Goal: Task Accomplishment & Management: Use online tool/utility

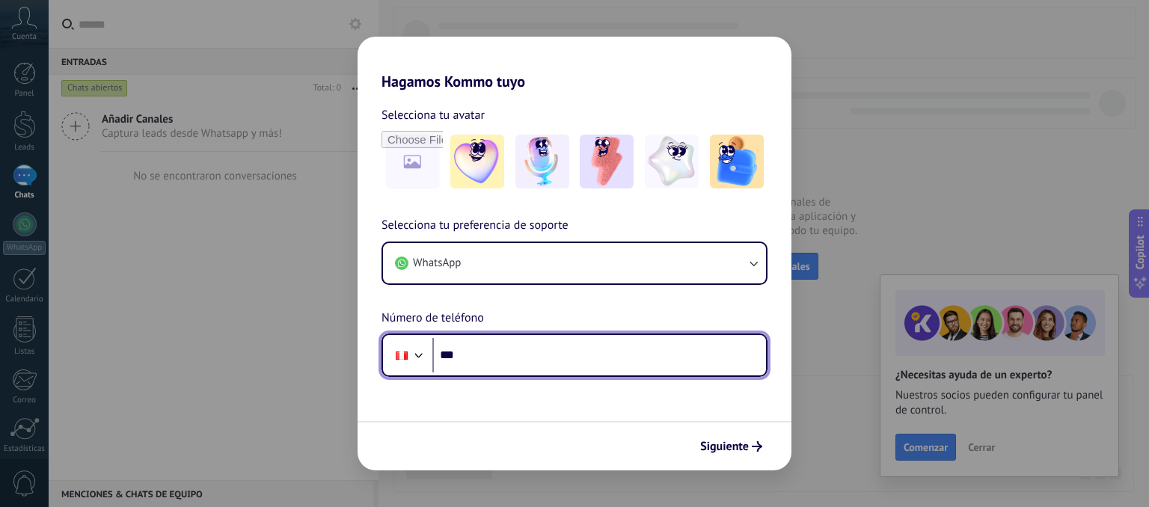
click at [593, 351] on input "***" at bounding box center [599, 355] width 334 height 34
type input "**********"
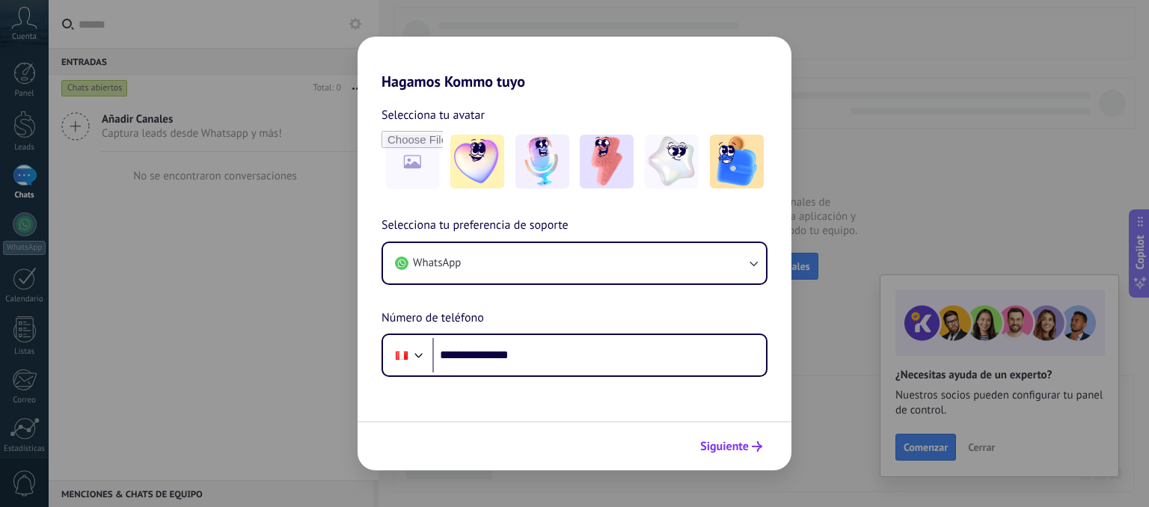
click at [756, 451] on icon "submit" at bounding box center [757, 446] width 10 height 10
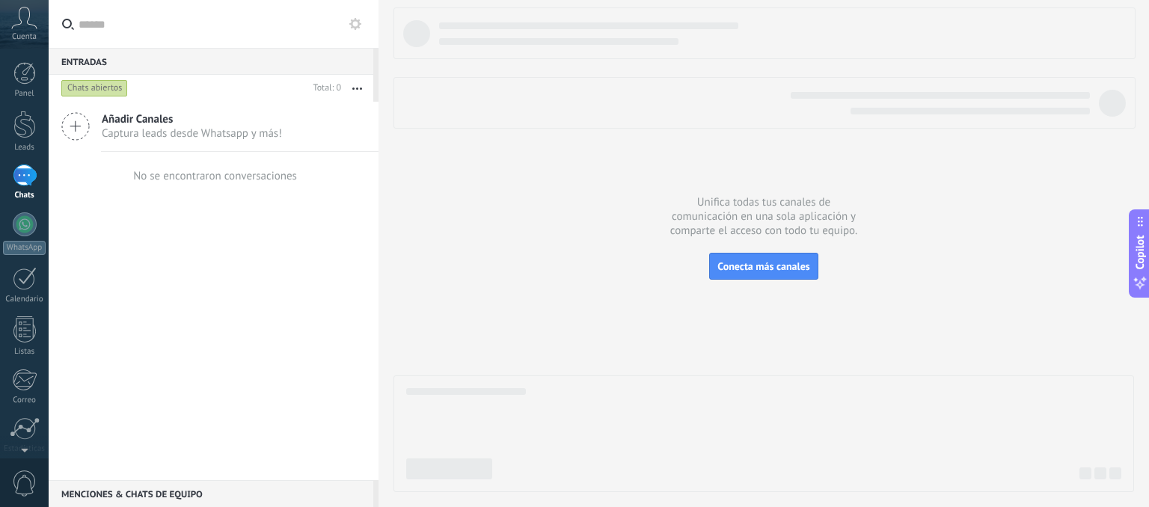
click at [96, 135] on div "Añadir Canales Captura leads desde Whatsapp y más!" at bounding box center [214, 127] width 330 height 50
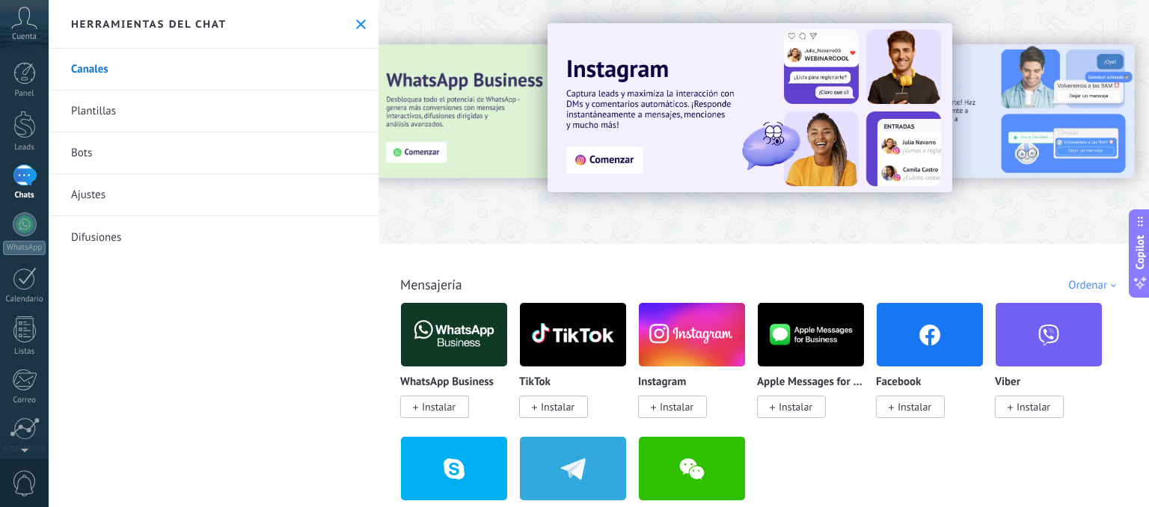
click at [438, 405] on span "Instalar" at bounding box center [439, 406] width 34 height 13
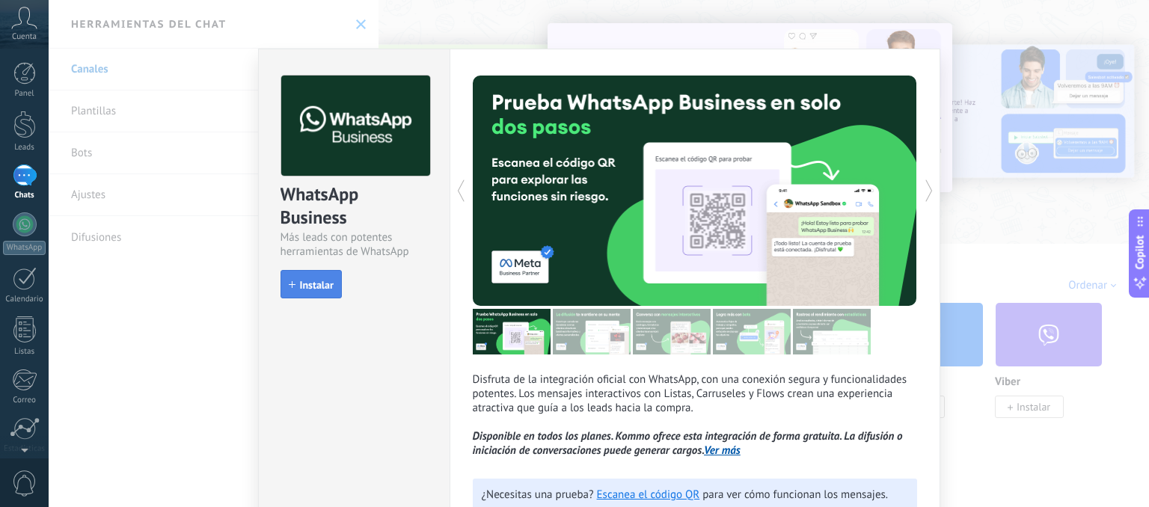
click at [308, 280] on span "Instalar" at bounding box center [317, 285] width 34 height 10
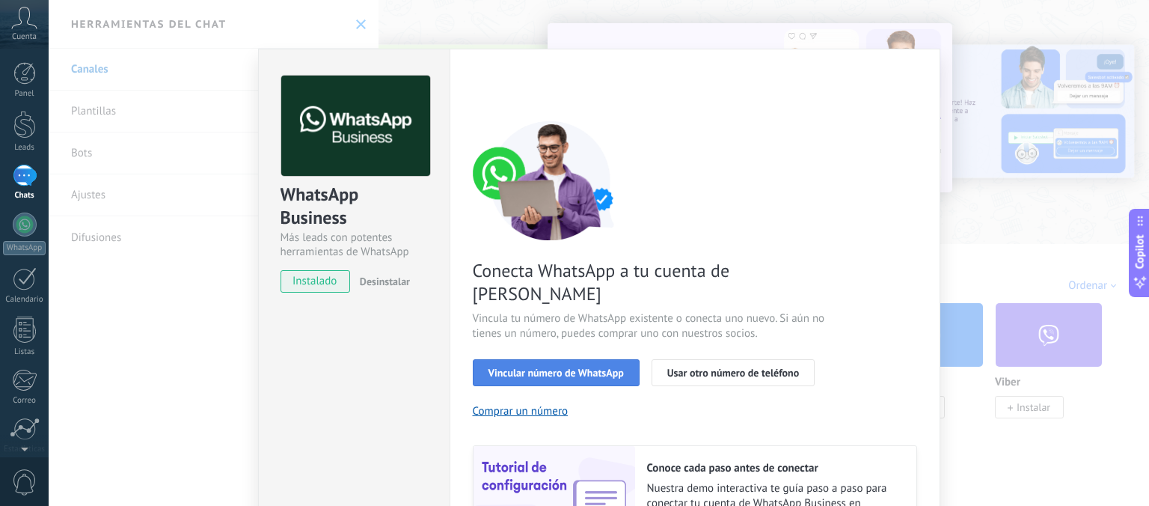
click at [560, 367] on span "Vincular número de WhatsApp" at bounding box center [556, 372] width 135 height 10
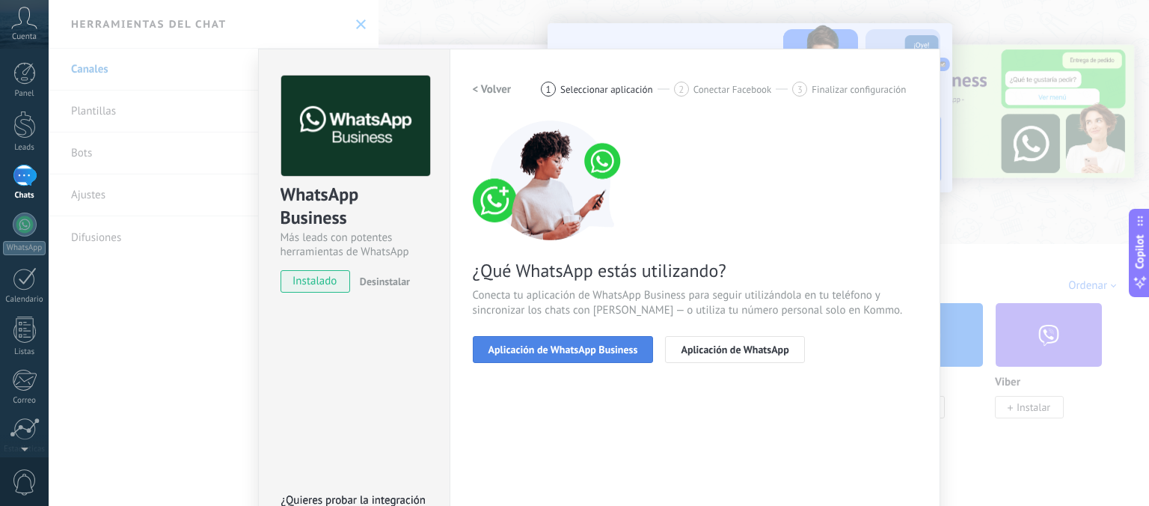
click at [584, 356] on button "Aplicación de WhatsApp Business" at bounding box center [563, 349] width 181 height 27
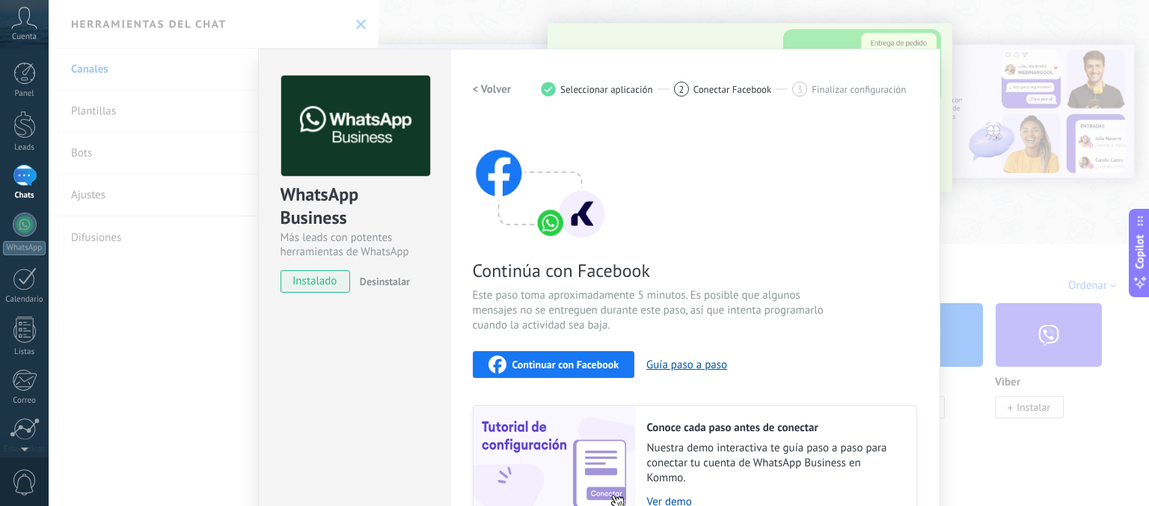
click at [533, 363] on span "Continuar con Facebook" at bounding box center [566, 364] width 107 height 10
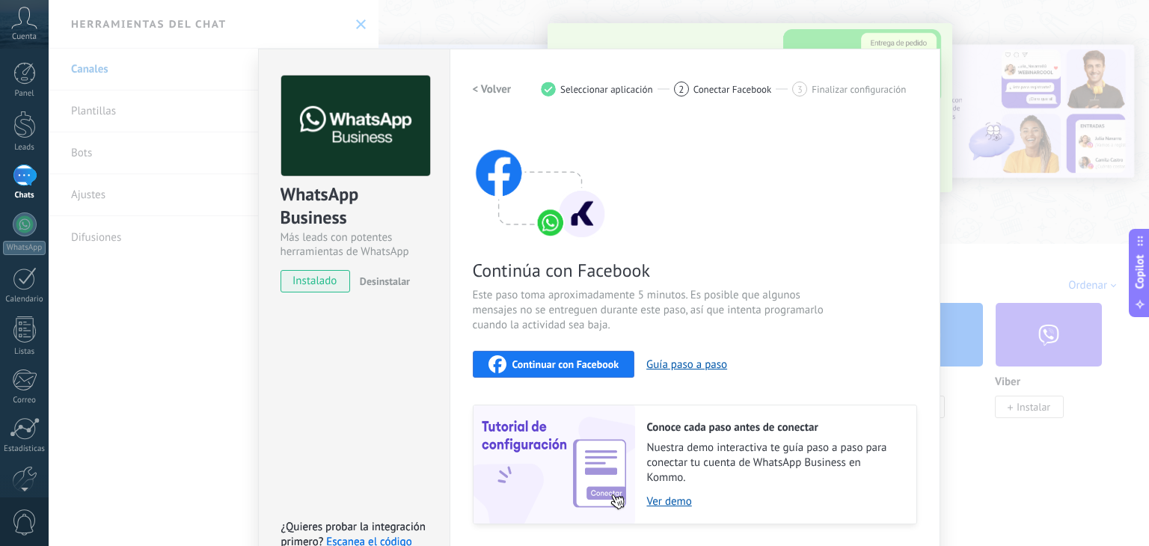
click at [552, 363] on span "Continuar con Facebook" at bounding box center [566, 364] width 107 height 10
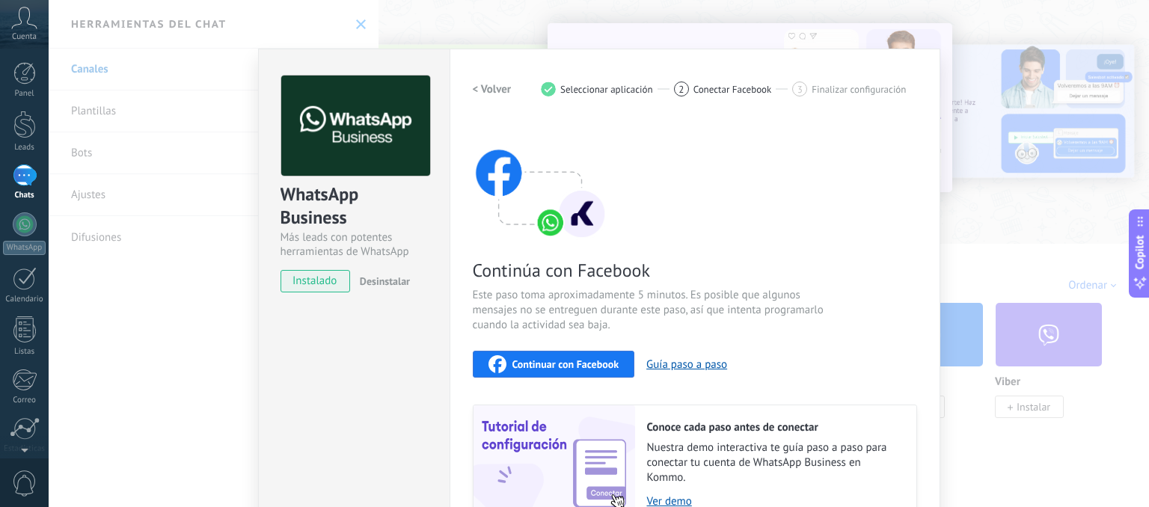
click at [355, 21] on div "WhatsApp Business Más leads con potentes herramientas de WhatsApp instalado Des…" at bounding box center [599, 253] width 1101 height 507
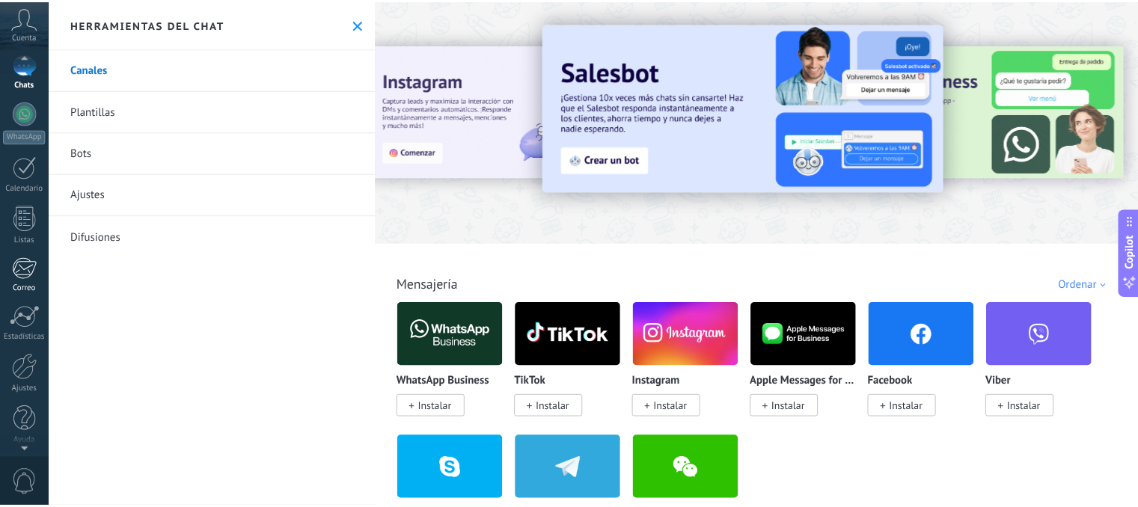
scroll to position [114, 0]
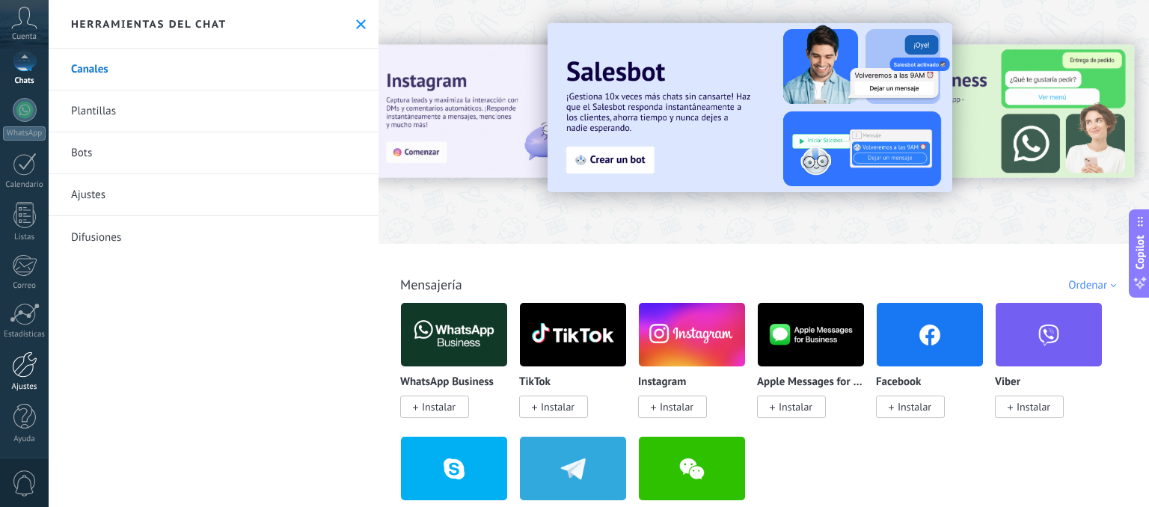
click at [39, 372] on link "Ajustes" at bounding box center [24, 372] width 49 height 40
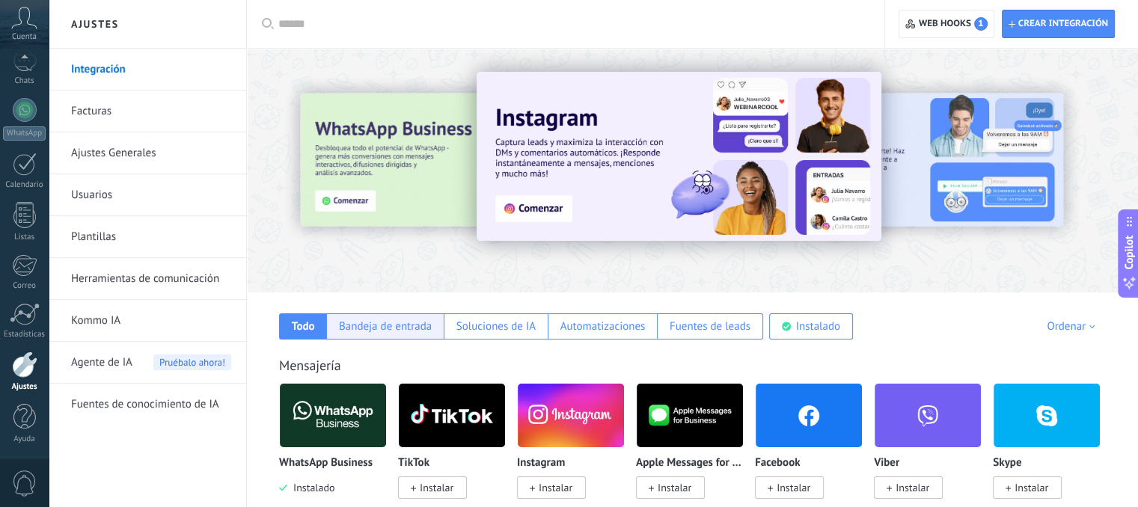
click at [388, 327] on div "Bandeja de entrada" at bounding box center [385, 327] width 93 height 14
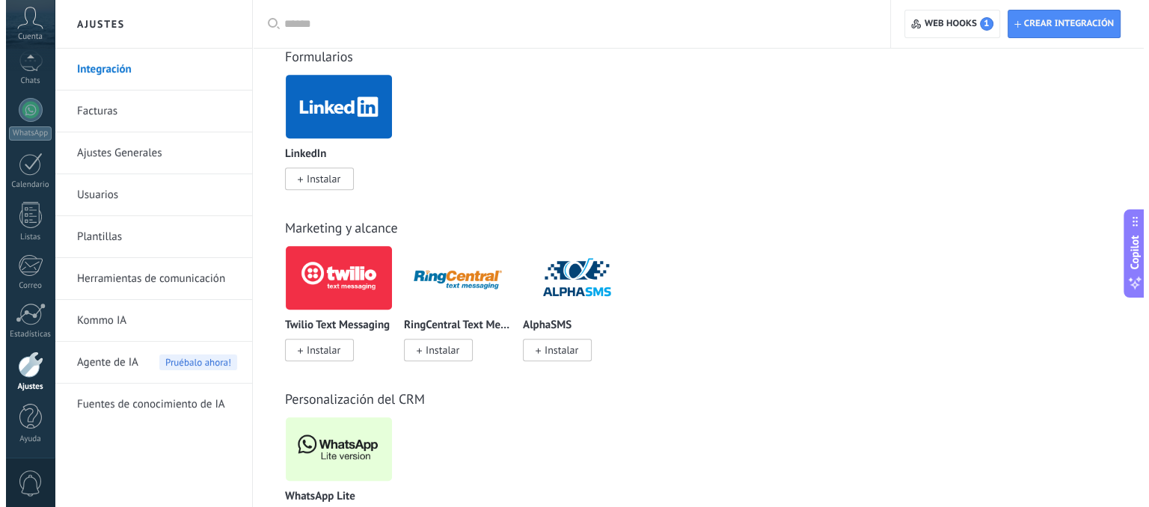
scroll to position [889, 0]
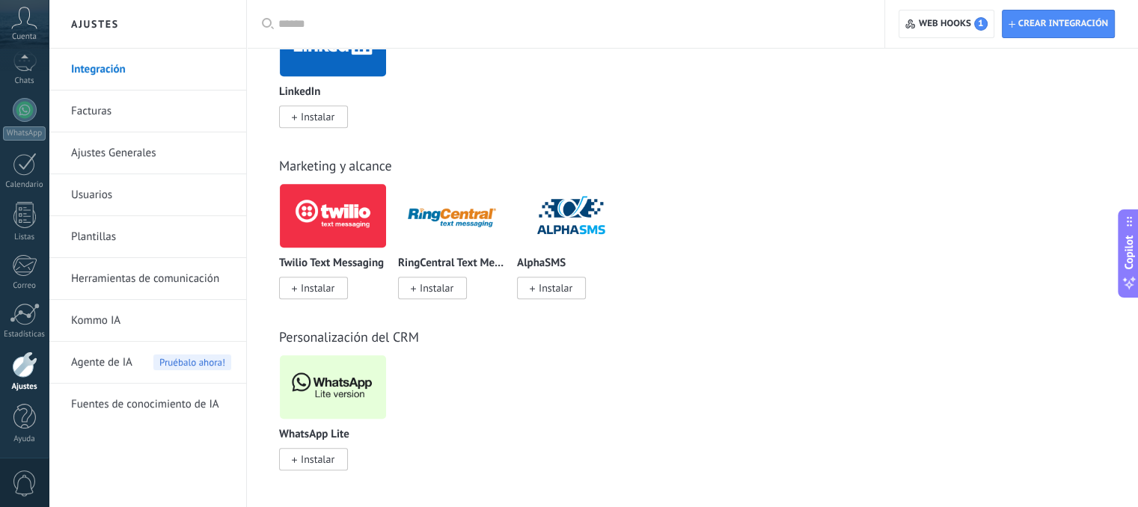
click at [333, 456] on span "Instalar" at bounding box center [318, 459] width 34 height 13
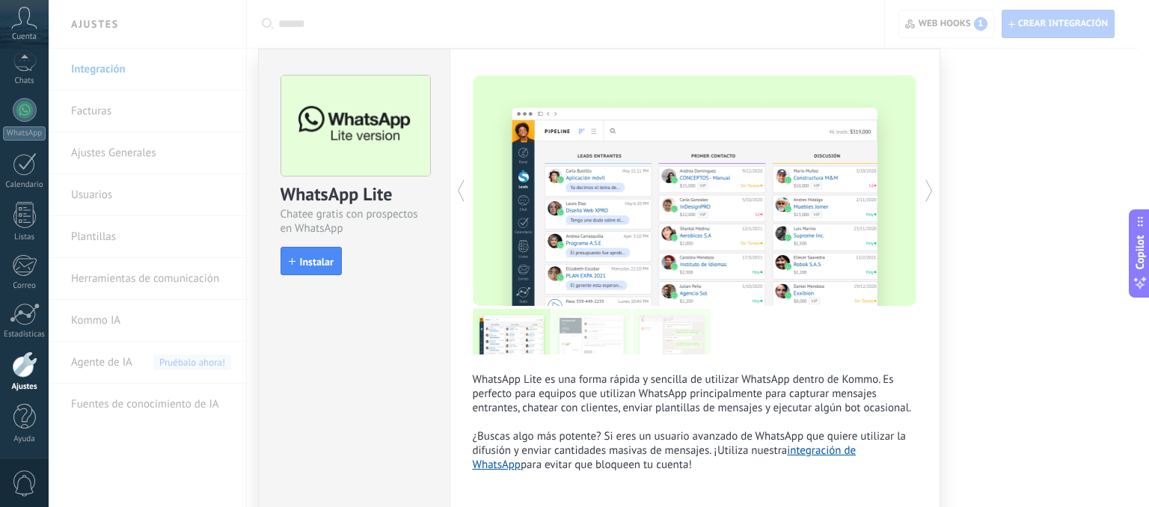
scroll to position [65, 0]
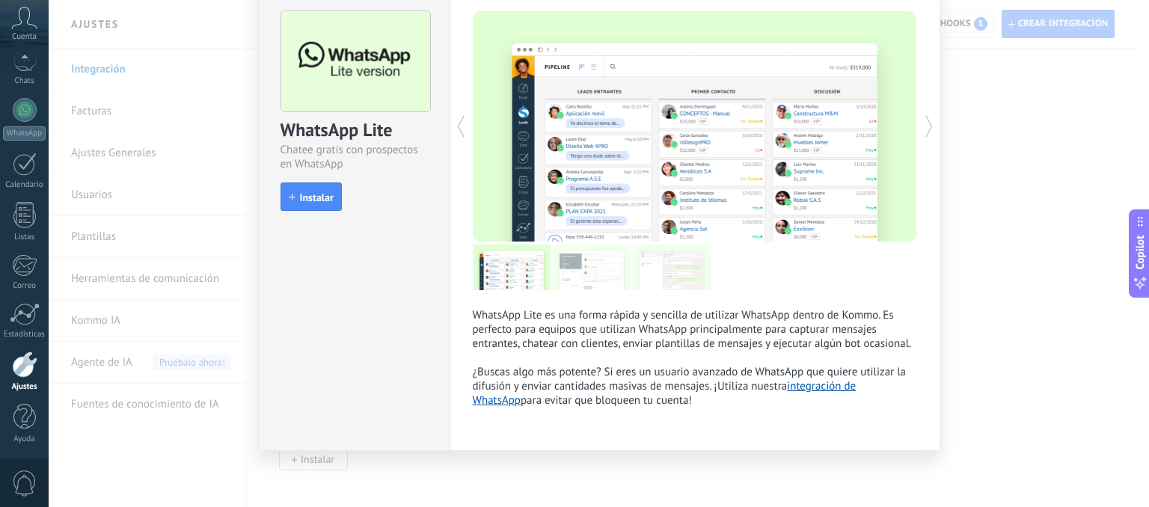
click at [341, 204] on div "install Instalar" at bounding box center [354, 197] width 147 height 28
click at [295, 203] on button "Instalar" at bounding box center [311, 197] width 61 height 28
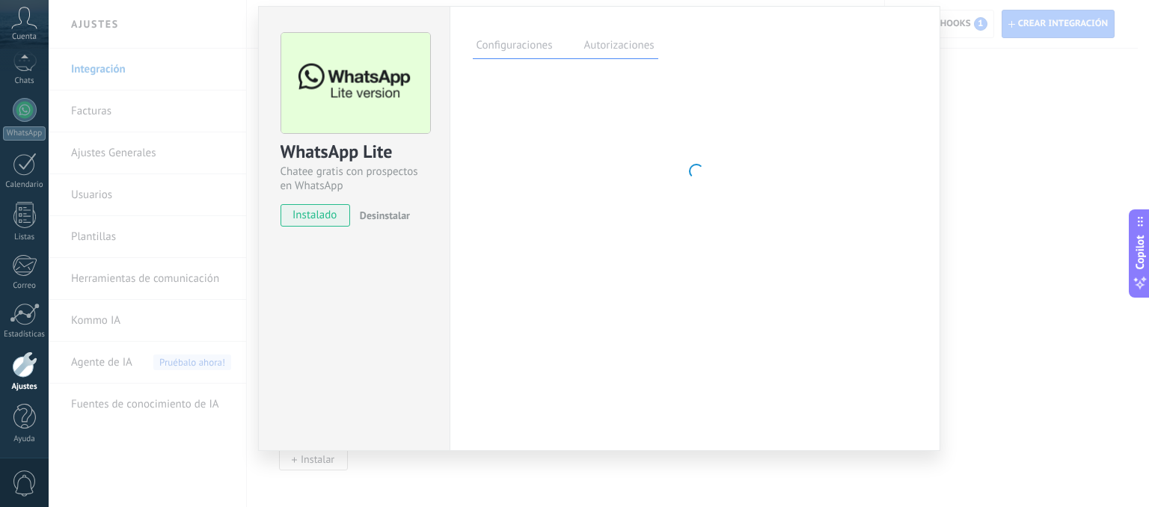
scroll to position [43, 0]
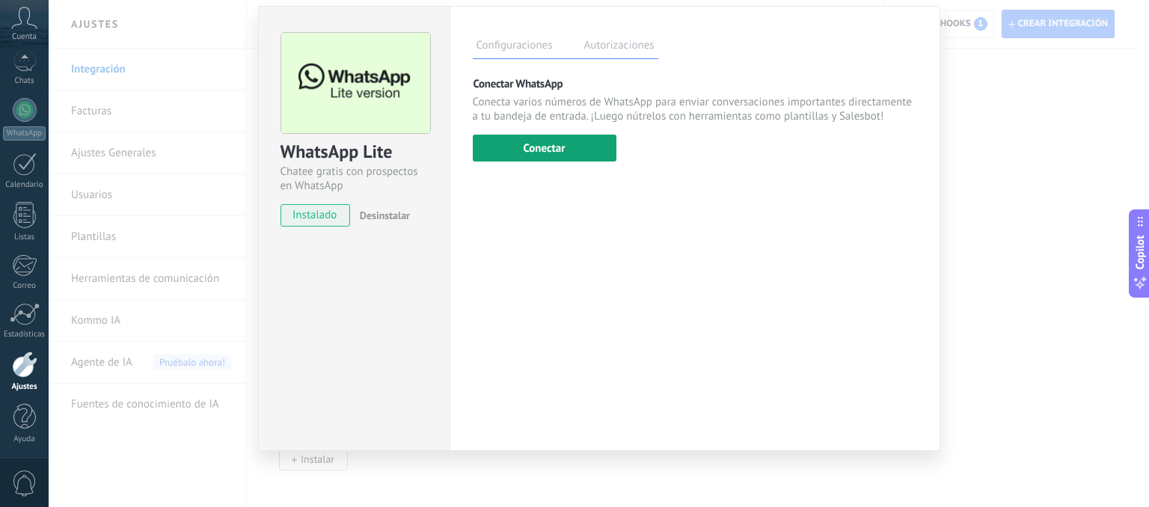
click at [537, 158] on button "Conectar" at bounding box center [545, 148] width 144 height 27
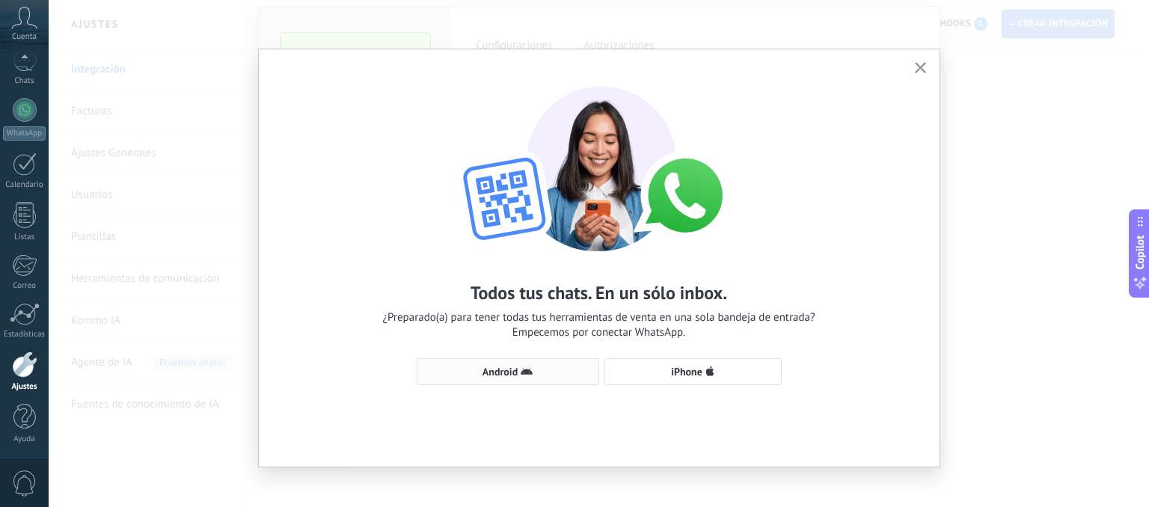
click at [528, 383] on button "Android" at bounding box center [508, 371] width 183 height 27
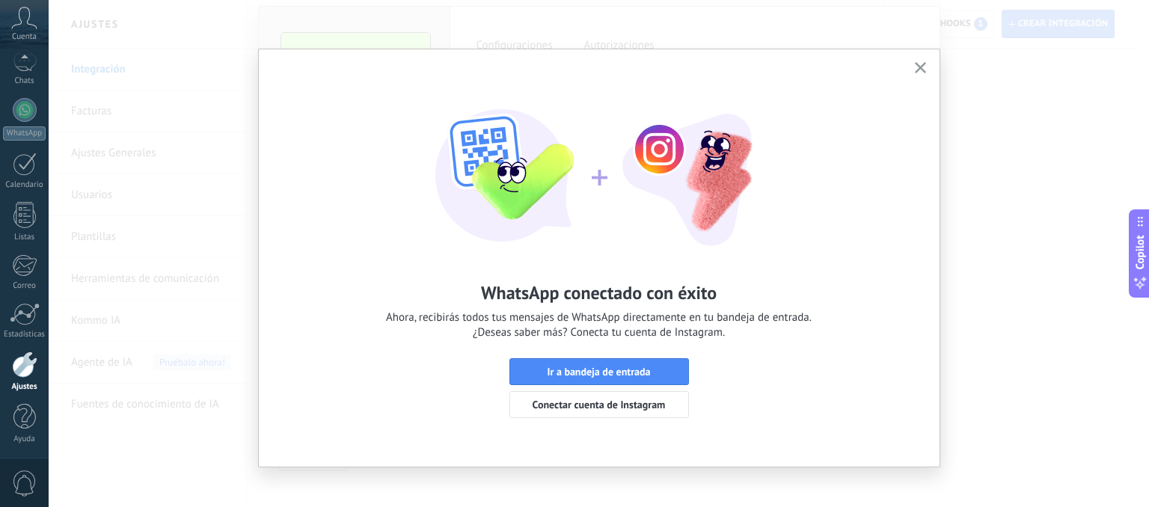
click at [917, 67] on use "button" at bounding box center [920, 67] width 11 height 11
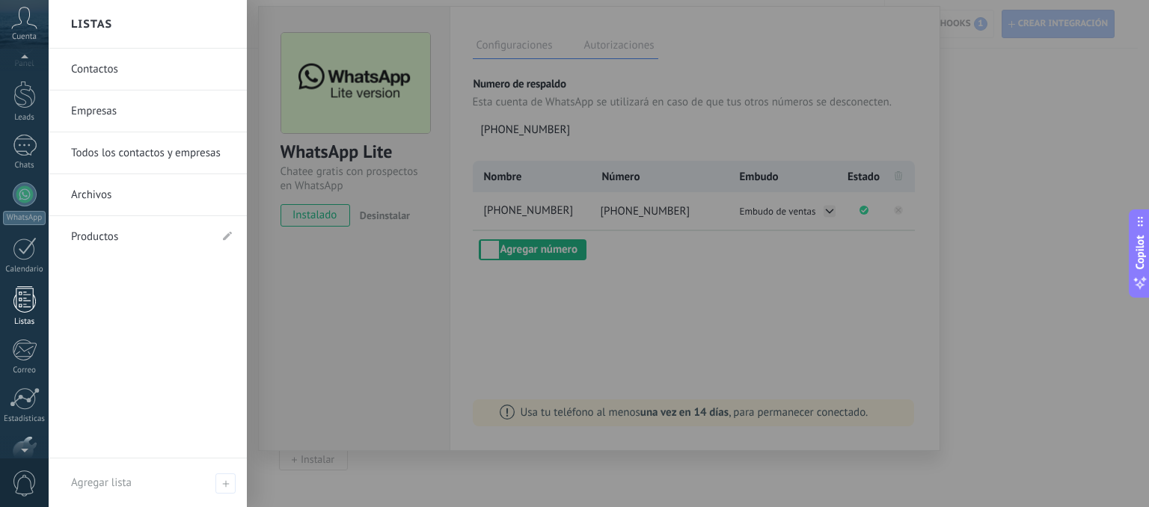
scroll to position [0, 0]
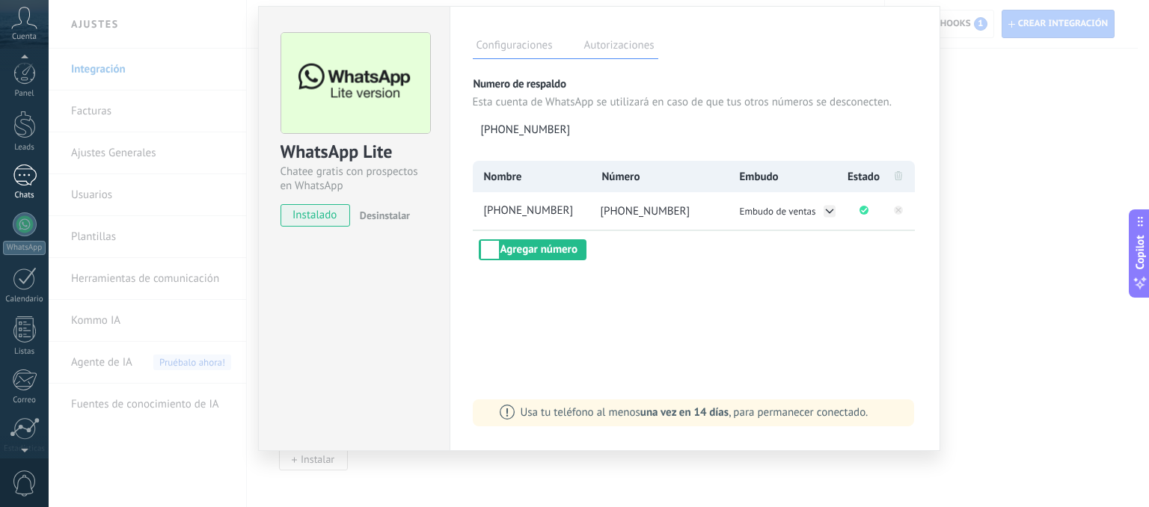
click at [19, 186] on link "Chats" at bounding box center [24, 183] width 49 height 36
